Goal: Information Seeking & Learning: Learn about a topic

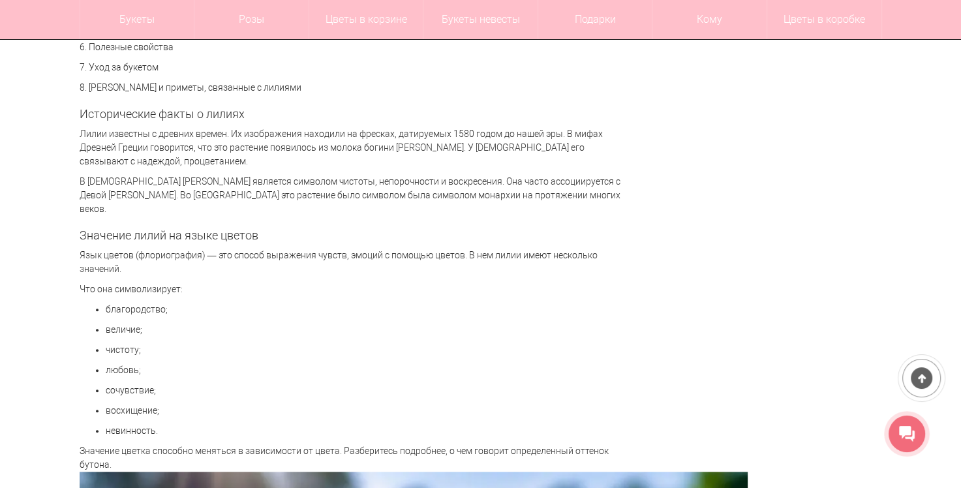
scroll to position [1109, 0]
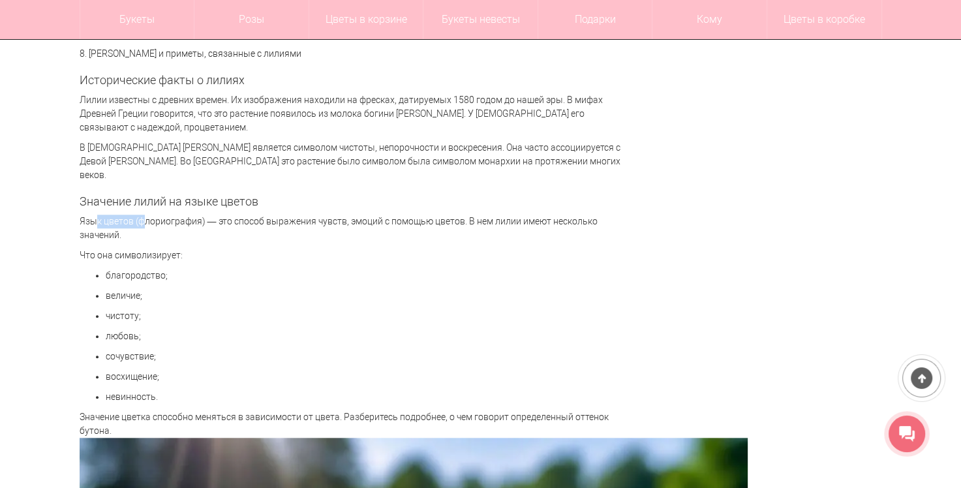
drag, startPoint x: 79, startPoint y: 204, endPoint x: 131, endPoint y: 206, distance: 52.2
click at [131, 215] on p "Язык цветов (флориография) — это способ выражения чувств, эмоций с помощью цвет…" at bounding box center [357, 228] width 554 height 27
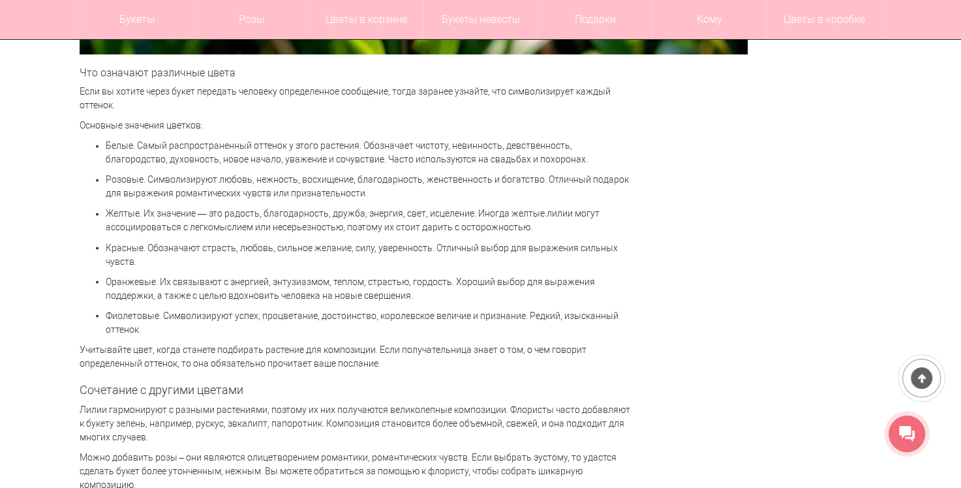
scroll to position [2022, 0]
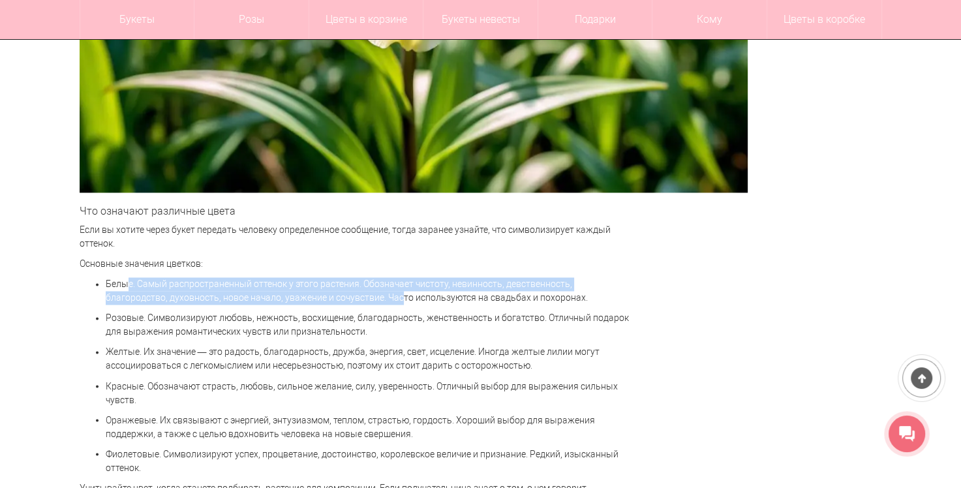
drag, startPoint x: 106, startPoint y: 272, endPoint x: 318, endPoint y: 286, distance: 212.5
click at [318, 286] on p "Белые. Самый распространенный оттенок у этого растения. Обозначает чистоту, нев…" at bounding box center [370, 290] width 528 height 27
copy p "Белые. Самый распространенный оттенок у этого растения. Обозначает чистоту, нев…"
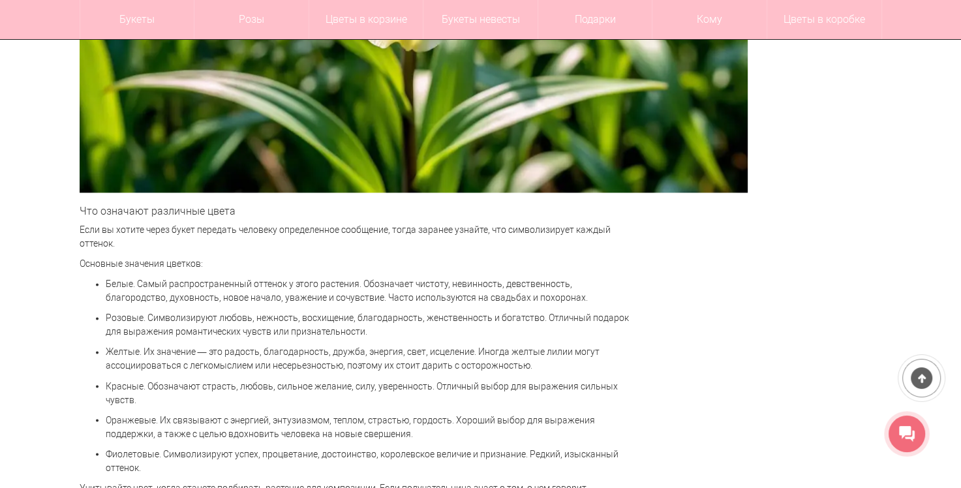
click at [108, 311] on p "Розовые. Символизируют любовь, нежность, восхищение, благодарность, женственнос…" at bounding box center [370, 324] width 528 height 27
drag, startPoint x: 107, startPoint y: 306, endPoint x: 284, endPoint y: 304, distance: 177.4
click at [284, 311] on p "Розовые. Символизируют любовь, нежность, восхищение, благодарность, женственнос…" at bounding box center [370, 324] width 528 height 27
drag, startPoint x: 352, startPoint y: 307, endPoint x: 143, endPoint y: 295, distance: 209.7
click at [143, 295] on ul "Белые. Самый распространенный оттенок у этого растения. Обозначает чистоту, нев…" at bounding box center [357, 375] width 554 height 197
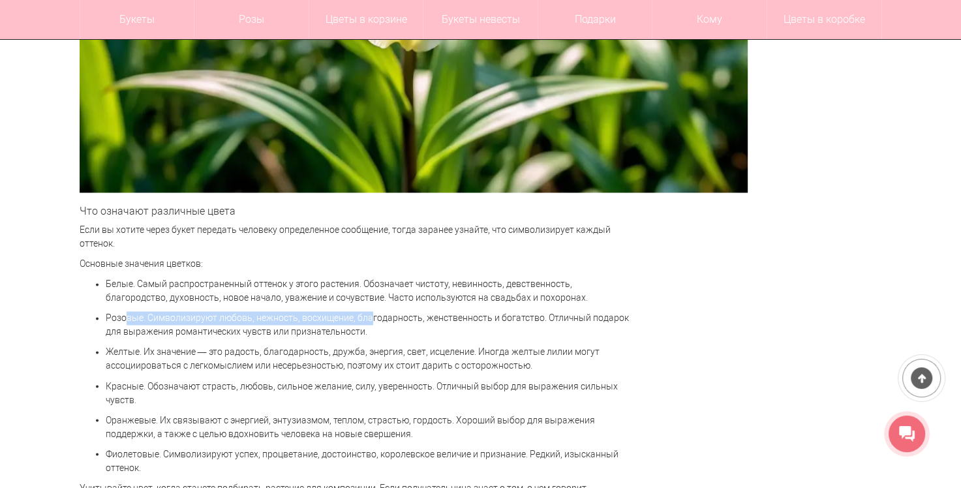
copy p "Розовые. Символизируют любовь, нежность, восхищение,"
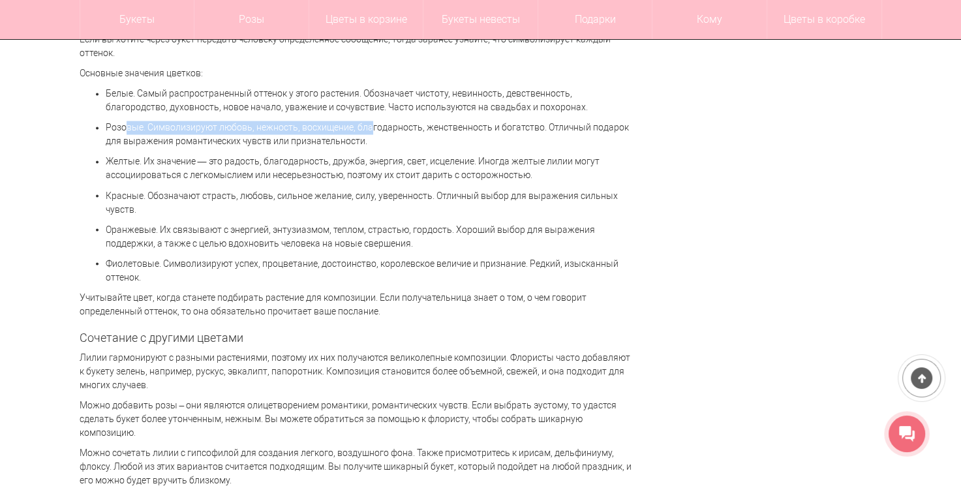
scroll to position [2218, 0]
